Goal: Communication & Community: Answer question/provide support

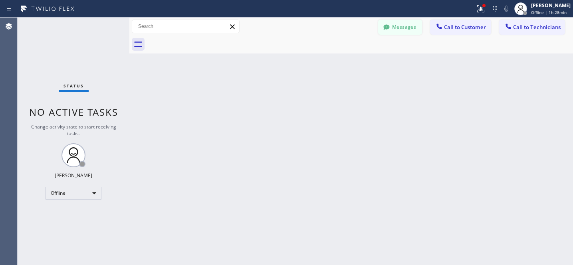
click at [398, 28] on button "Messages" at bounding box center [400, 27] width 44 height 15
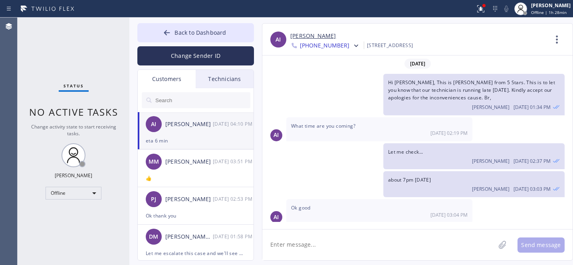
scroll to position [111, 0]
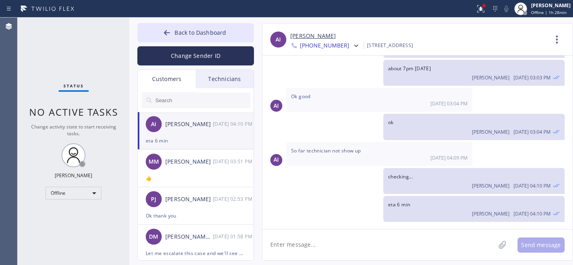
click at [178, 98] on input "text" at bounding box center [203, 100] width 96 height 16
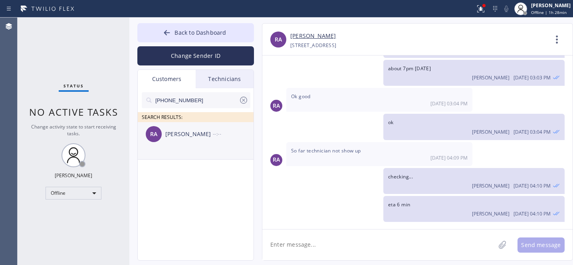
click at [181, 142] on div "RA [PERSON_NAME] --:--" at bounding box center [196, 134] width 117 height 24
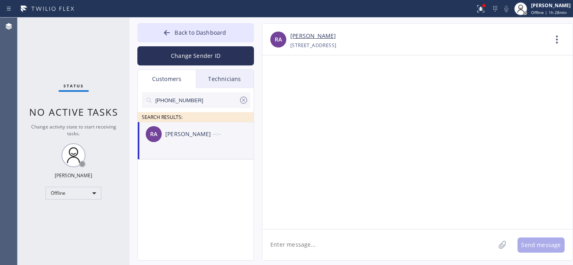
scroll to position [0, 0]
click at [298, 238] on textarea at bounding box center [378, 245] width 233 height 31
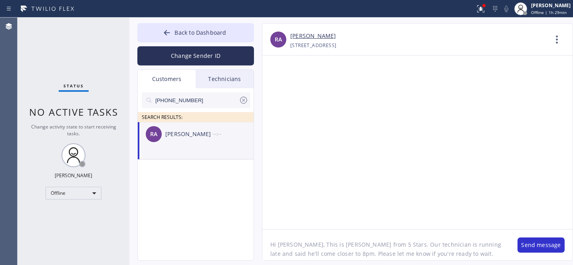
type textarea "Hi [PERSON_NAME], This is [PERSON_NAME] from 5 Stars. Our technician is running…"
click at [536, 240] on button "Send message" at bounding box center [541, 245] width 47 height 15
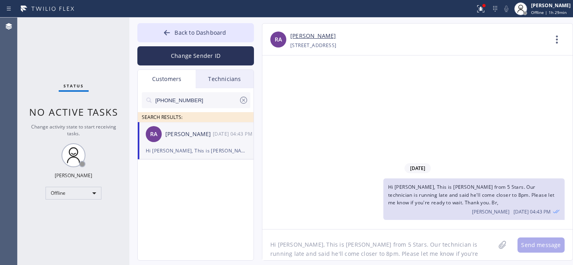
click at [199, 101] on input "[PHONE_NUMBER]" at bounding box center [197, 100] width 84 height 16
paste input "760) 557-9180"
type input "[PHONE_NUMBER]"
click at [178, 139] on div "MH [PERSON_NAME] --:--" at bounding box center [196, 134] width 117 height 24
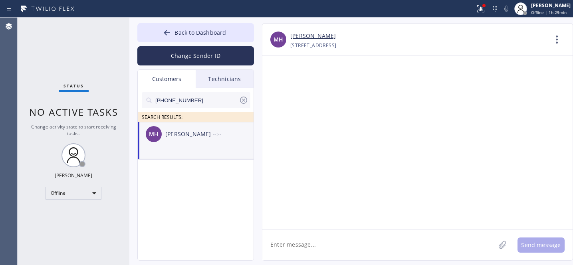
click at [320, 243] on textarea at bounding box center [378, 245] width 233 height 31
paste textarea "Hi [PERSON_NAME], This is [PERSON_NAME] from 5 Stars. Our technician is running…"
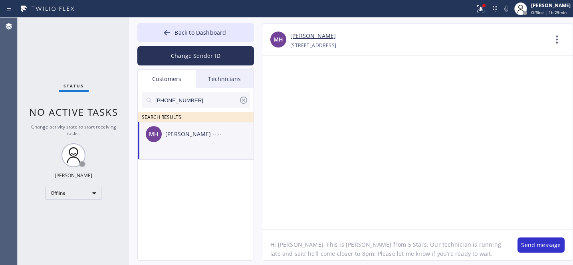
click at [282, 243] on textarea "Hi [PERSON_NAME], This is [PERSON_NAME] from 5 Stars. Our technician is running…" at bounding box center [385, 245] width 247 height 31
type textarea "Hi [PERSON_NAME], This is [PERSON_NAME] from 5 Stars. Our technician is running…"
click at [541, 244] on button "Send message" at bounding box center [541, 245] width 47 height 15
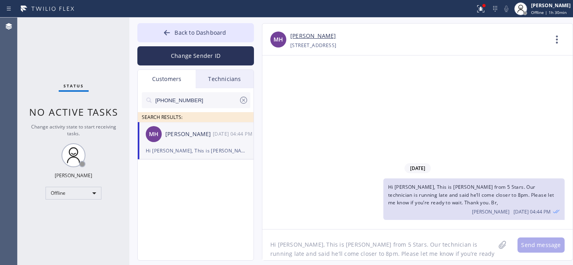
click at [244, 99] on icon at bounding box center [243, 100] width 7 height 7
click at [195, 34] on span "Back to Dashboard" at bounding box center [201, 33] width 52 height 8
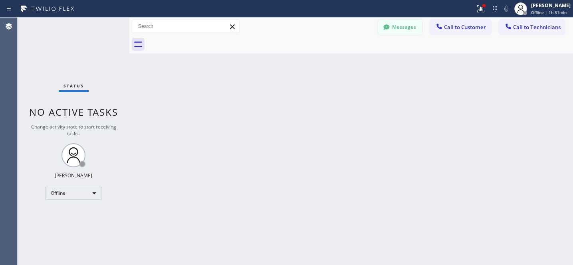
click at [407, 30] on button "Messages" at bounding box center [400, 27] width 44 height 15
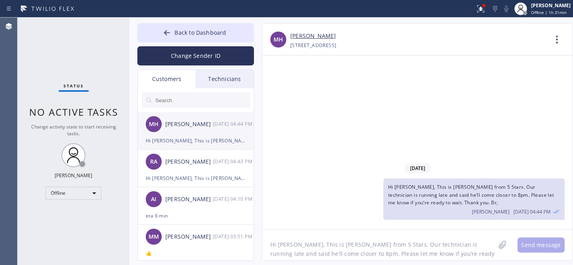
click at [183, 127] on div "[PERSON_NAME]" at bounding box center [189, 124] width 48 height 9
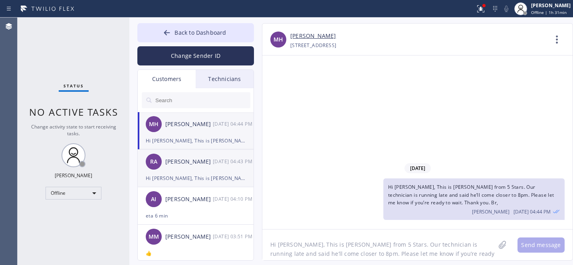
click at [185, 175] on div "Hi [PERSON_NAME], This is [PERSON_NAME] from 5 Stars. Our technician is running…" at bounding box center [196, 178] width 100 height 9
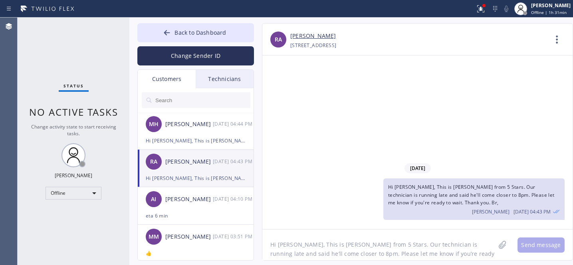
click at [328, 241] on textarea "Hi [PERSON_NAME], This is [PERSON_NAME] from 5 Stars. Our technician is running…" at bounding box center [378, 245] width 233 height 31
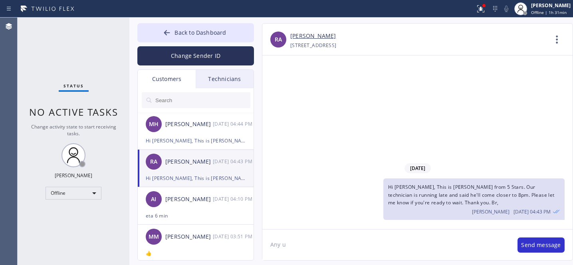
type textarea "Any up"
drag, startPoint x: 179, startPoint y: 32, endPoint x: 307, endPoint y: 3, distance: 131.5
click at [179, 32] on span "Back to Dashboard" at bounding box center [201, 33] width 52 height 8
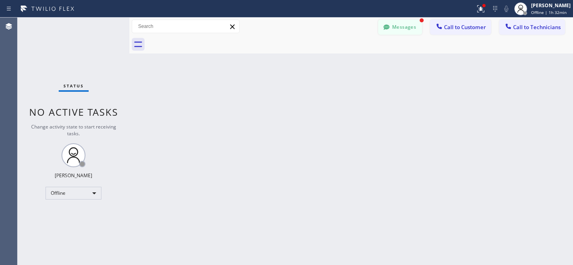
click at [388, 26] on icon at bounding box center [386, 26] width 6 height 5
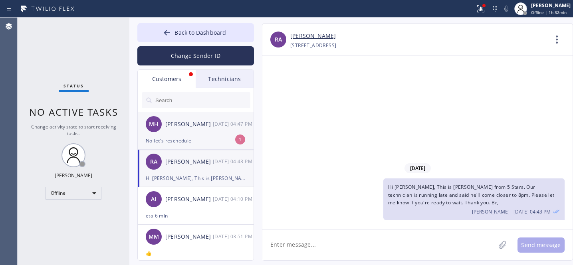
click at [184, 136] on div "No let's reschedule" at bounding box center [196, 140] width 100 height 9
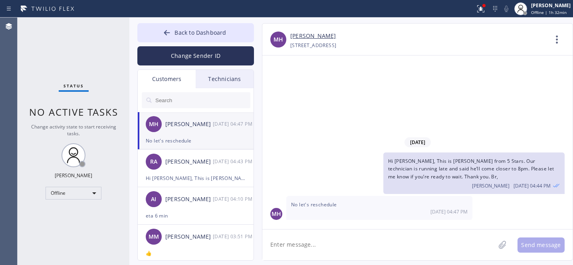
click at [325, 240] on textarea at bounding box center [378, 245] width 233 height 31
click at [336, 47] on div "[STREET_ADDRESS]" at bounding box center [313, 45] width 46 height 9
copy div "92083"
click at [306, 235] on textarea at bounding box center [378, 245] width 233 height 31
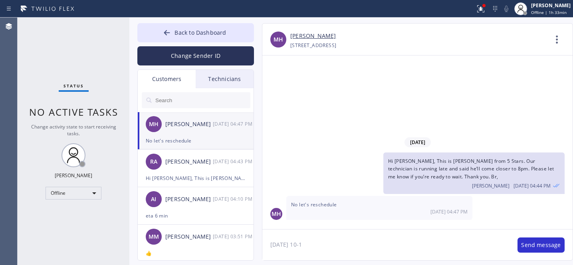
type textarea "[DATE] 10-1?"
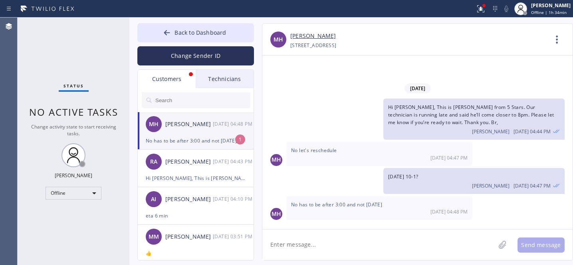
drag, startPoint x: 178, startPoint y: 129, endPoint x: 247, endPoint y: 124, distance: 69.3
click at [179, 129] on div "MH [PERSON_NAME] [DATE] 04:48 PM" at bounding box center [196, 124] width 117 height 24
click at [314, 240] on textarea at bounding box center [378, 245] width 233 height 31
type textarea "ok Fri 3-6?"
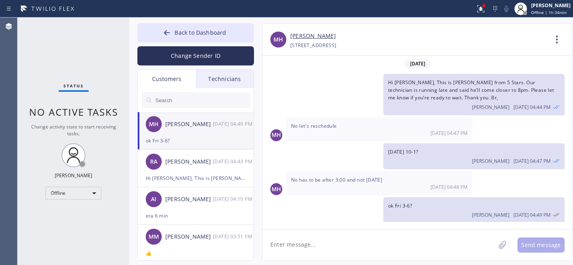
scroll to position [2, 0]
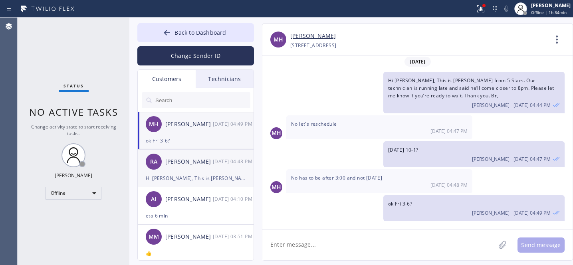
click at [197, 183] on div "Hi [PERSON_NAME], This is [PERSON_NAME] from 5 Stars. Our technician is running…" at bounding box center [196, 178] width 100 height 9
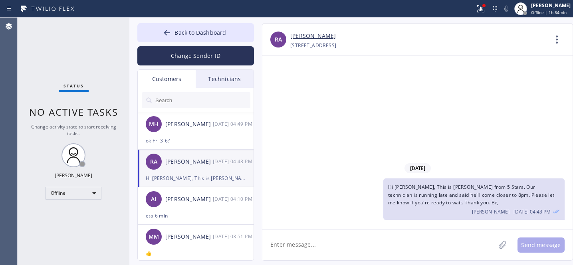
scroll to position [0, 0]
click at [310, 241] on textarea at bounding box center [378, 245] width 233 height 31
type textarea "n"
type textarea "Any updates?"
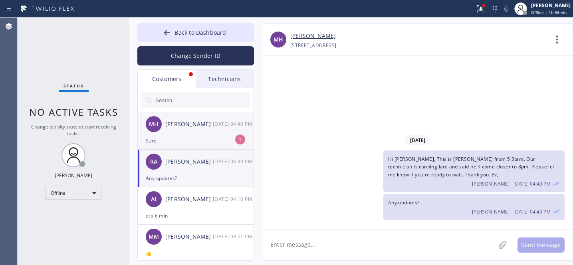
drag, startPoint x: 191, startPoint y: 131, endPoint x: 205, endPoint y: 129, distance: 15.0
click at [191, 131] on div "MH [PERSON_NAME] [DATE] 04:49 PM" at bounding box center [196, 124] width 117 height 24
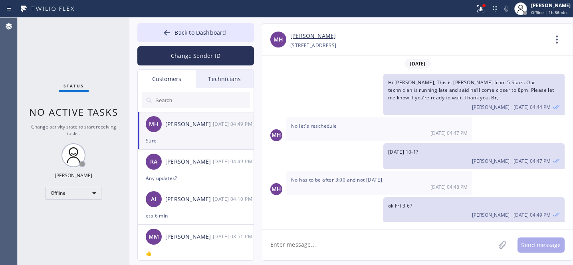
scroll to position [28, 0]
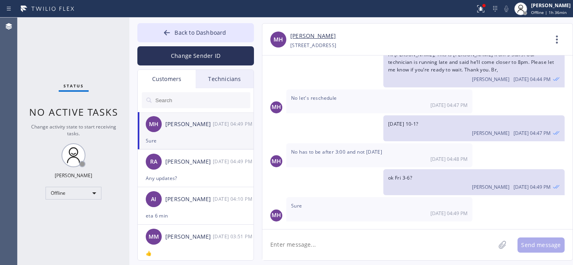
click at [308, 38] on link "[PERSON_NAME]" at bounding box center [313, 36] width 46 height 9
drag, startPoint x: 203, startPoint y: 126, endPoint x: 227, endPoint y: 130, distance: 24.7
click at [203, 126] on div "[PERSON_NAME]" at bounding box center [189, 124] width 48 height 9
click at [320, 239] on textarea at bounding box center [378, 245] width 233 height 31
paste textarea "[DATE] 3pm - 6pm"
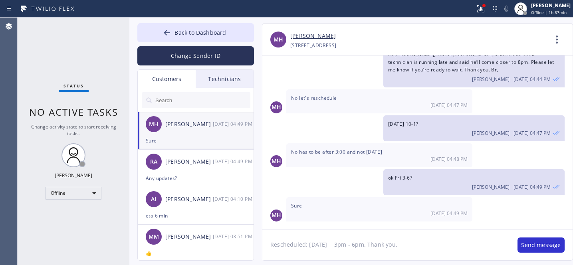
type textarea "Rescheduled: [DATE] 3pm - 6pm. Thank you."
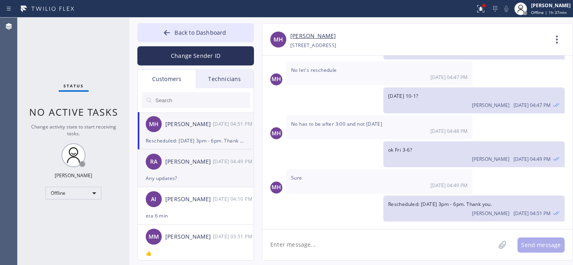
click at [191, 161] on div "[PERSON_NAME]" at bounding box center [189, 161] width 48 height 9
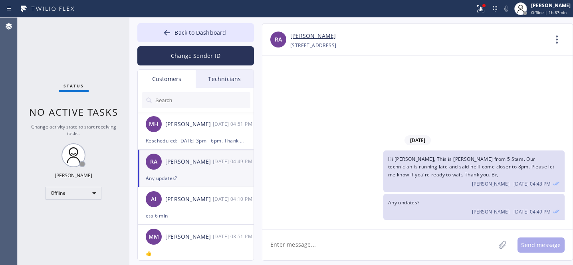
scroll to position [0, 0]
click at [301, 38] on link "[PERSON_NAME]" at bounding box center [313, 36] width 46 height 9
drag, startPoint x: 184, startPoint y: 36, endPoint x: 134, endPoint y: 99, distance: 80.5
click at [184, 36] on span "Back to Dashboard" at bounding box center [201, 33] width 52 height 8
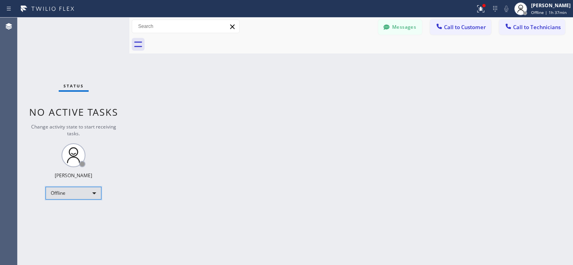
click at [81, 191] on div "Offline" at bounding box center [74, 193] width 56 height 13
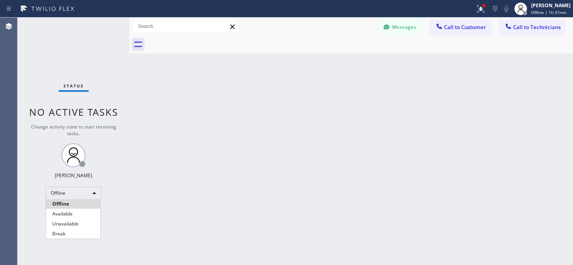
click at [73, 207] on li "Offline" at bounding box center [73, 204] width 54 height 10
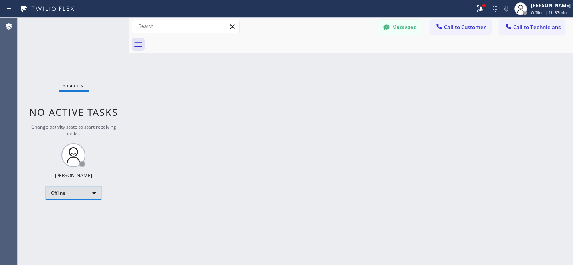
click at [72, 195] on div "Offline" at bounding box center [74, 193] width 56 height 13
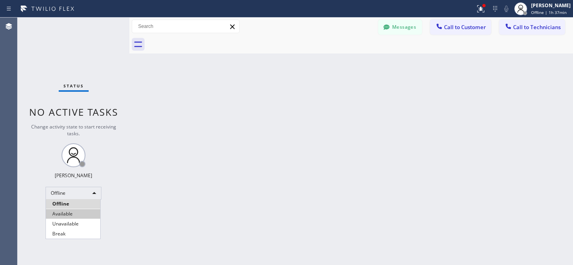
drag, startPoint x: 72, startPoint y: 214, endPoint x: 83, endPoint y: 198, distance: 19.5
click at [72, 214] on li "Available" at bounding box center [73, 214] width 54 height 10
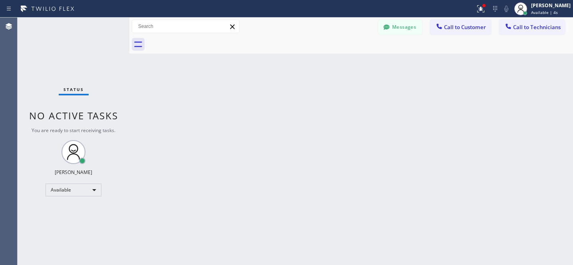
click at [453, 24] on span "Call to Customer" at bounding box center [465, 27] width 42 height 7
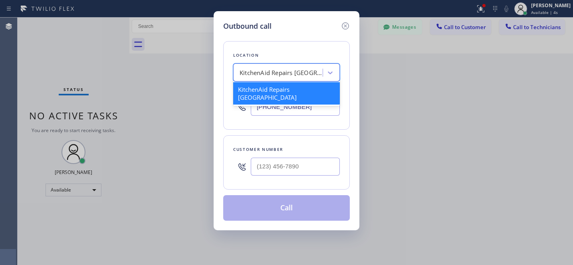
click at [299, 76] on div "KitchenAid Repairs [GEOGRAPHIC_DATA]" at bounding box center [282, 72] width 84 height 9
paste input "KitchenAid Repairs [GEOGRAPHIC_DATA]"
type input "KitchenAid Repairs [GEOGRAPHIC_DATA]"
click at [274, 93] on div "KitchenAid Repairs [GEOGRAPHIC_DATA]" at bounding box center [286, 93] width 107 height 22
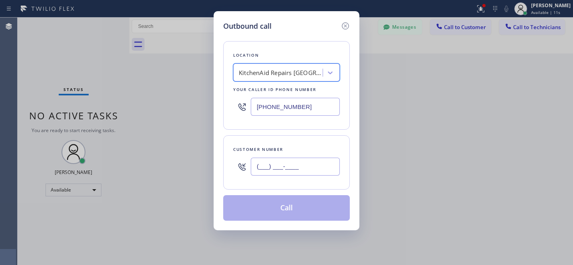
drag, startPoint x: 288, startPoint y: 168, endPoint x: 294, endPoint y: 168, distance: 6.8
click at [288, 168] on input "(___) ___-____" at bounding box center [295, 167] width 89 height 18
paste input "858) 603-7023"
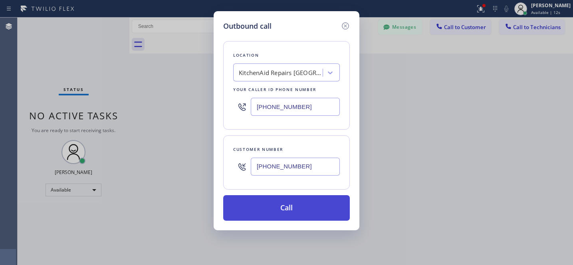
type input "[PHONE_NUMBER]"
click at [312, 211] on button "Call" at bounding box center [286, 208] width 127 height 26
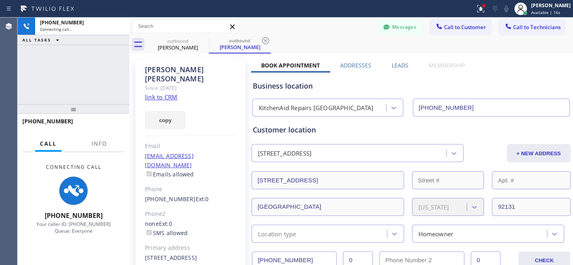
type input "[PHONE_NUMBER]"
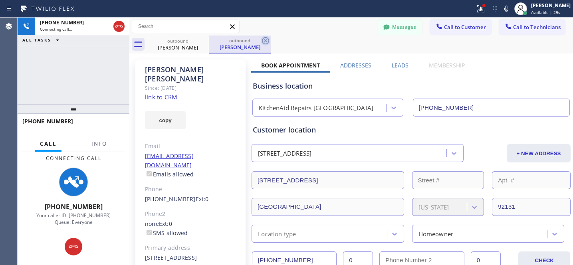
click at [267, 42] on icon at bounding box center [266, 41] width 10 height 10
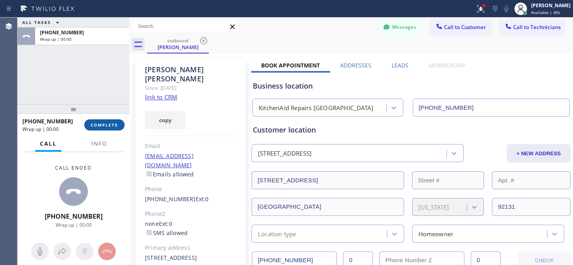
click at [109, 122] on span "COMPLETE" at bounding box center [105, 125] width 28 height 6
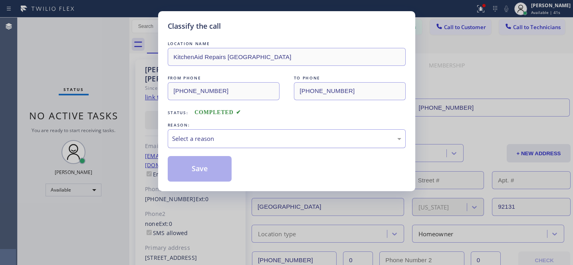
click at [217, 133] on div "Select a reason" at bounding box center [287, 138] width 238 height 19
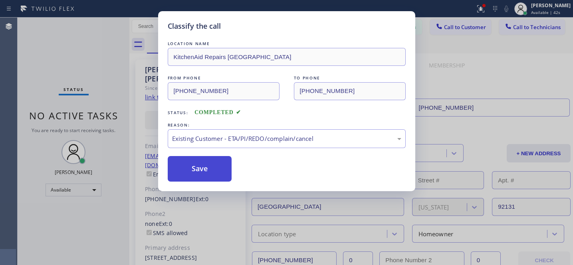
click at [215, 173] on button "Save" at bounding box center [200, 169] width 64 height 26
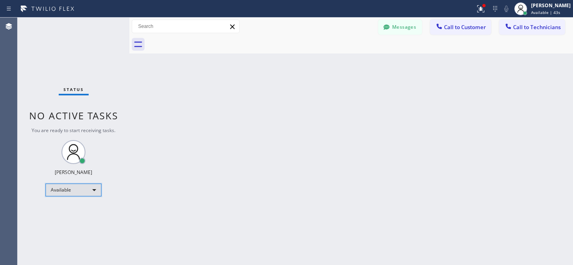
click at [72, 188] on div "Available" at bounding box center [74, 190] width 56 height 13
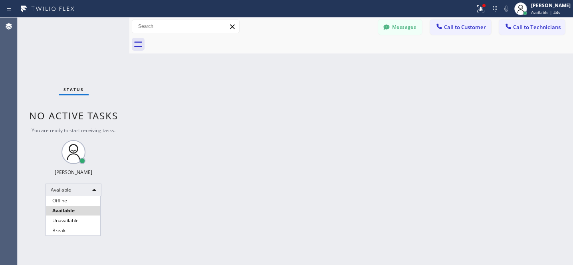
drag, startPoint x: 71, startPoint y: 200, endPoint x: 164, endPoint y: 204, distance: 92.8
click at [71, 200] on li "Offline" at bounding box center [73, 201] width 54 height 10
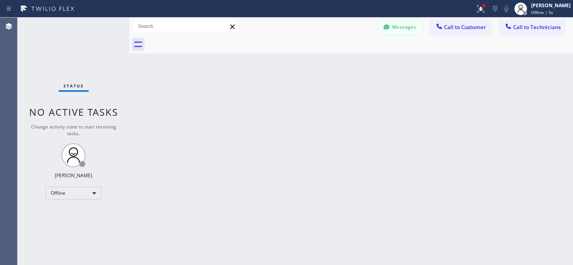
click at [401, 29] on button "Messages" at bounding box center [400, 27] width 44 height 15
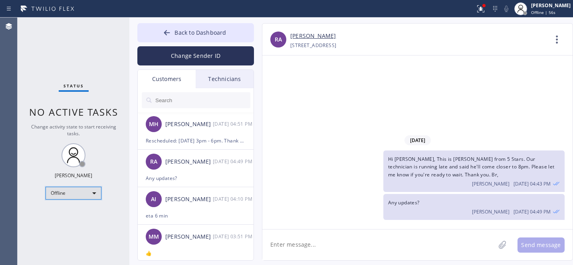
click at [81, 194] on div "Offline" at bounding box center [74, 193] width 56 height 13
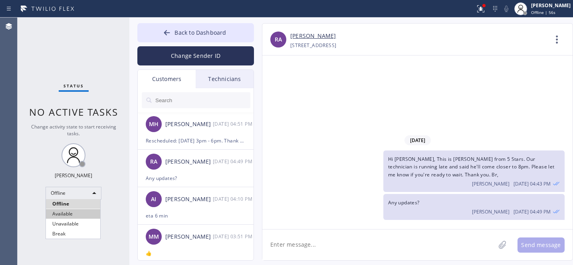
click at [70, 212] on li "Available" at bounding box center [73, 214] width 54 height 10
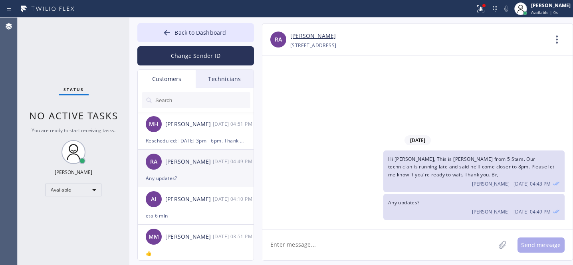
click at [175, 166] on div "[PERSON_NAME]" at bounding box center [189, 161] width 48 height 9
click at [294, 32] on link "[PERSON_NAME]" at bounding box center [313, 36] width 46 height 9
click at [160, 32] on button "Back to Dashboard" at bounding box center [195, 32] width 117 height 19
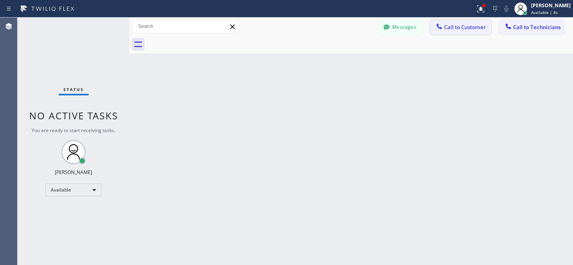
click at [462, 29] on span "Call to Customer" at bounding box center [465, 27] width 42 height 7
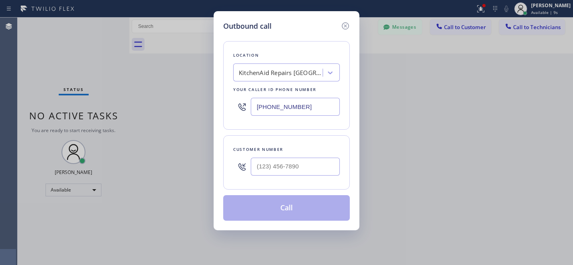
click at [310, 81] on div "KitchenAid Repairs [GEOGRAPHIC_DATA]" at bounding box center [286, 73] width 107 height 18
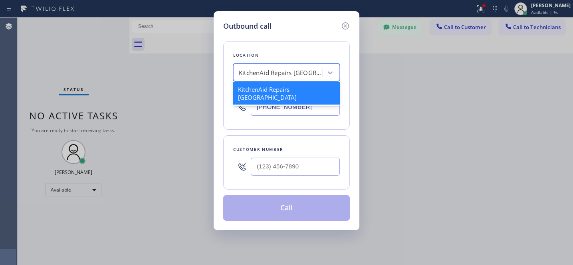
paste input "KitchenAid Repairs [GEOGRAPHIC_DATA]"
type input "KitchenAid Repairs [GEOGRAPHIC_DATA]"
click at [292, 93] on div "KitchenAid Repairs [GEOGRAPHIC_DATA]" at bounding box center [286, 93] width 107 height 22
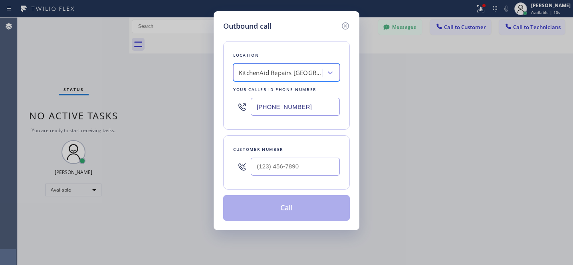
scroll to position [0, 1]
click at [304, 173] on input "(___) ___-____" at bounding box center [295, 167] width 89 height 18
paste input "858) 603-7023"
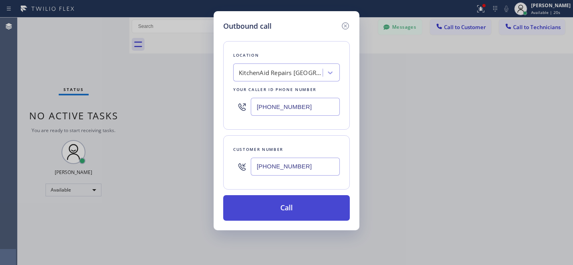
type input "[PHONE_NUMBER]"
click at [302, 210] on button "Call" at bounding box center [286, 208] width 127 height 26
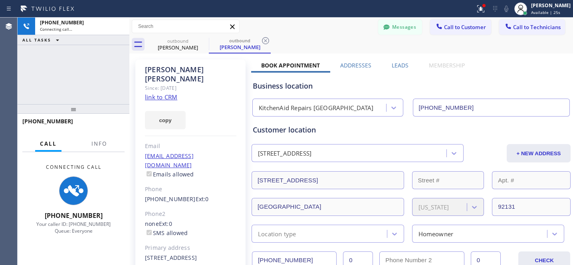
type input "[PHONE_NUMBER]"
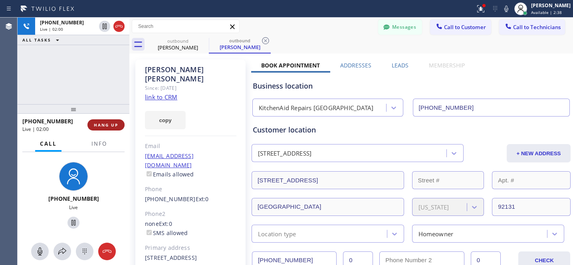
click at [115, 127] on span "HANG UP" at bounding box center [106, 125] width 24 height 6
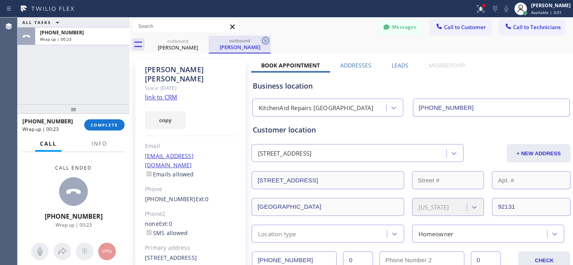
click at [266, 38] on icon at bounding box center [266, 41] width 10 height 10
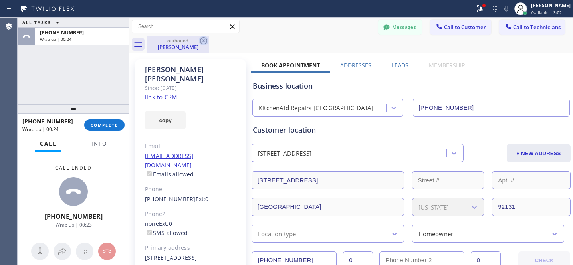
click at [205, 41] on icon at bounding box center [204, 41] width 10 height 10
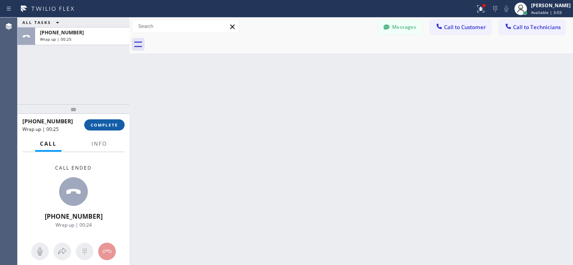
click at [116, 123] on span "COMPLETE" at bounding box center [105, 125] width 28 height 6
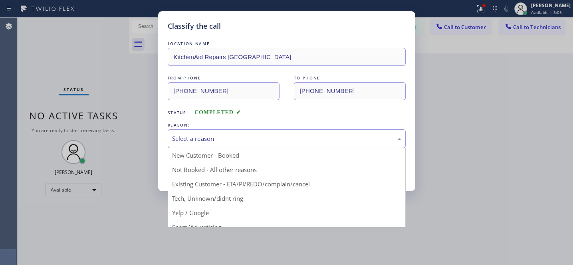
click at [208, 140] on div "Select a reason" at bounding box center [286, 138] width 229 height 9
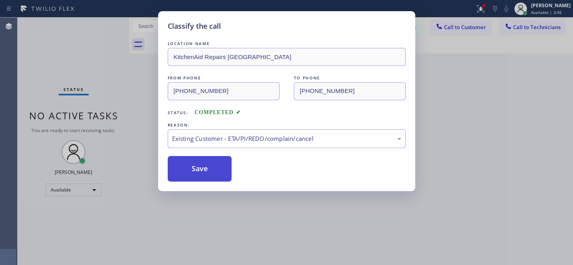
click at [204, 170] on button "Save" at bounding box center [200, 169] width 64 height 26
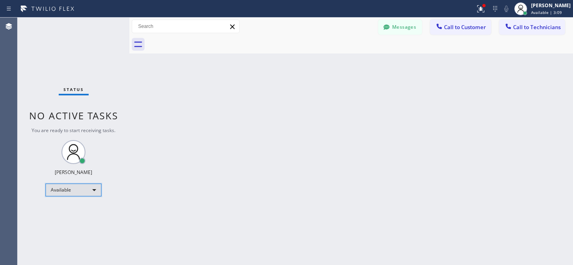
click at [83, 193] on div "Available" at bounding box center [74, 190] width 56 height 13
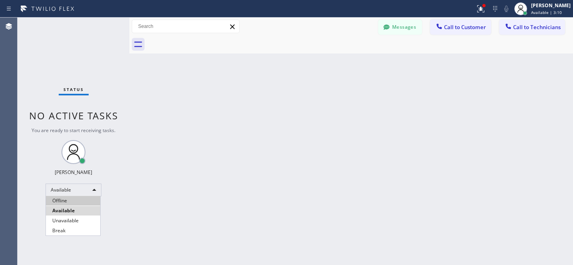
click at [76, 203] on li "Offline" at bounding box center [73, 201] width 54 height 10
